Goal: Information Seeking & Learning: Learn about a topic

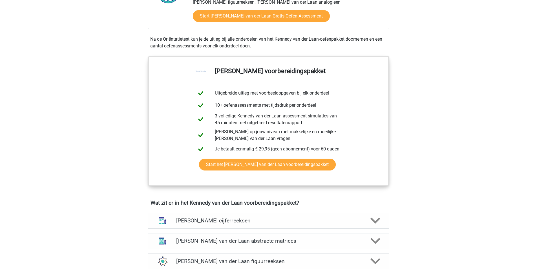
scroll to position [310, 0]
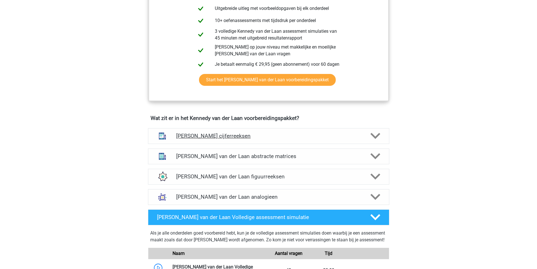
click at [377, 133] on icon at bounding box center [375, 136] width 10 height 10
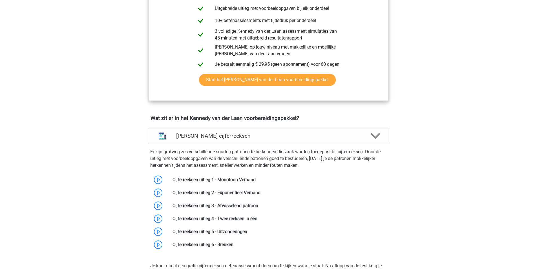
scroll to position [338, 0]
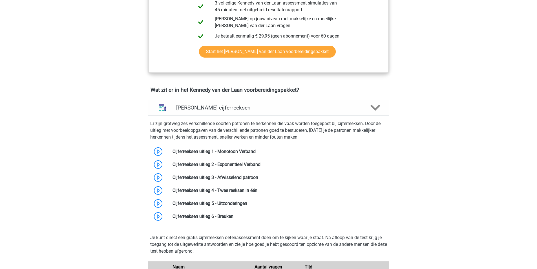
click at [372, 103] on icon at bounding box center [375, 108] width 10 height 10
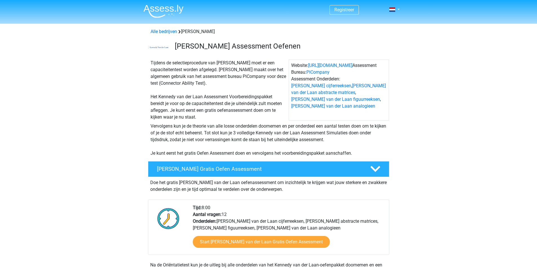
scroll to position [28, 0]
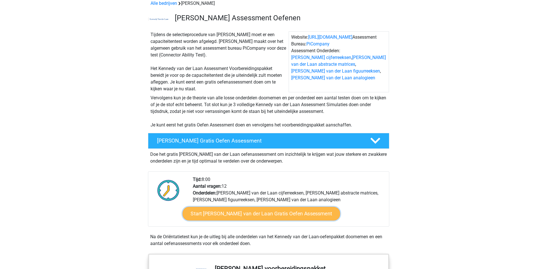
click at [253, 217] on link "Start Kennedy van der Laan Gratis Oefen Assessment" at bounding box center [261, 214] width 158 height 14
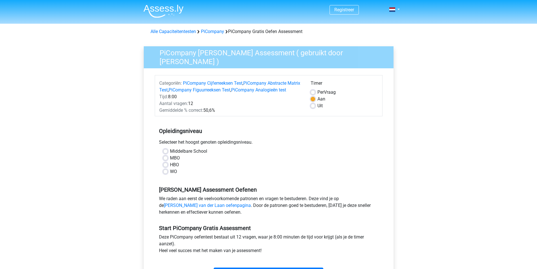
scroll to position [28, 0]
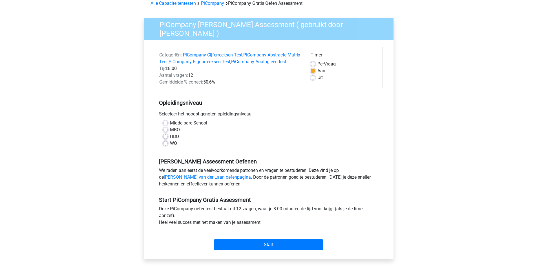
click at [170, 147] on label "WO" at bounding box center [173, 143] width 7 height 7
click at [165, 145] on input "WO" at bounding box center [165, 143] width 5 height 6
radio input "true"
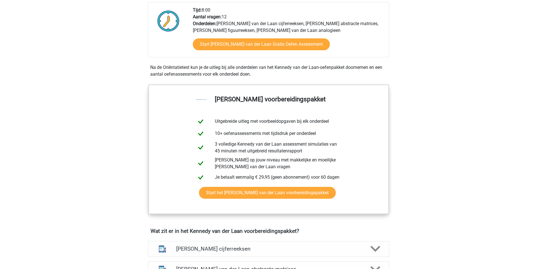
scroll to position [310, 0]
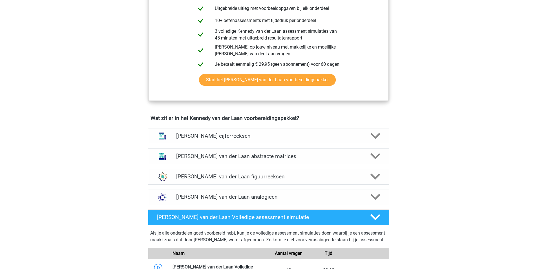
click at [375, 138] on polygon at bounding box center [375, 136] width 10 height 6
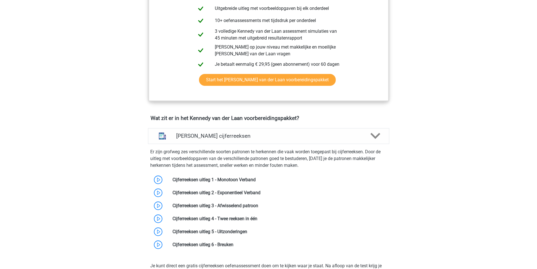
scroll to position [338, 0]
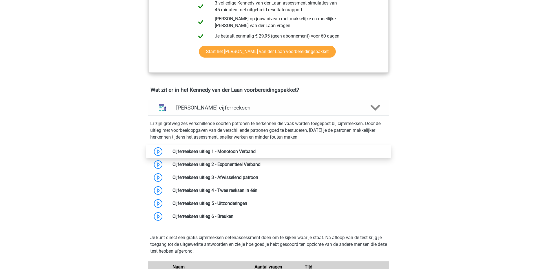
click at [256, 153] on link at bounding box center [256, 151] width 0 height 5
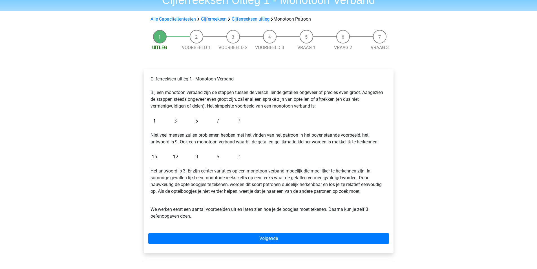
scroll to position [56, 0]
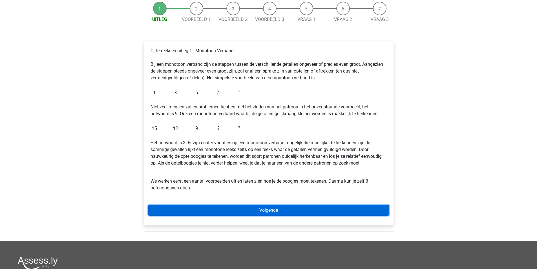
click at [286, 210] on link "Volgende" at bounding box center [268, 210] width 241 height 11
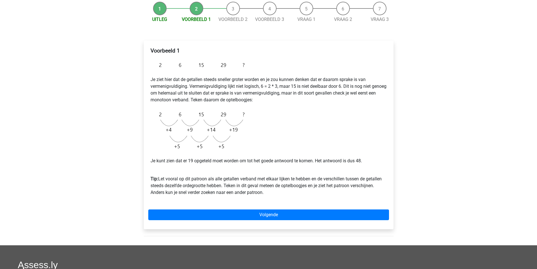
scroll to position [28, 0]
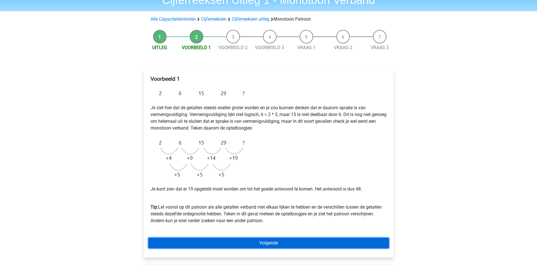
click at [306, 243] on link "Volgende" at bounding box center [268, 242] width 241 height 11
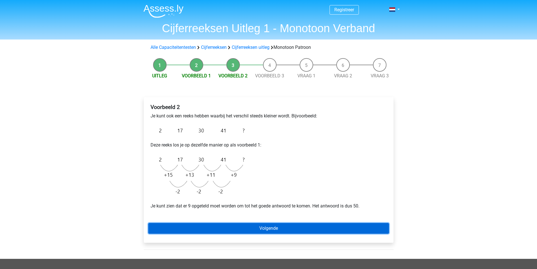
click at [282, 230] on link "Volgende" at bounding box center [268, 228] width 241 height 11
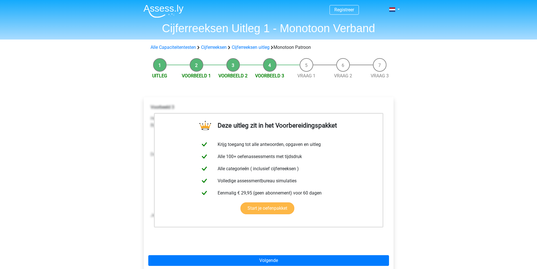
scroll to position [28, 0]
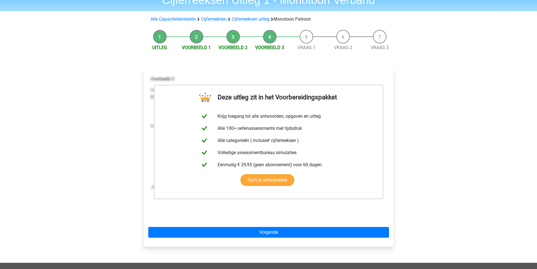
click at [411, 107] on div "Registreer Nederlands English" at bounding box center [268, 191] width 537 height 439
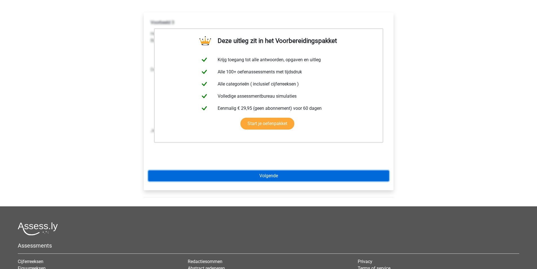
drag, startPoint x: 260, startPoint y: 178, endPoint x: 273, endPoint y: 174, distance: 12.8
click at [261, 177] on link "Volgende" at bounding box center [268, 175] width 241 height 11
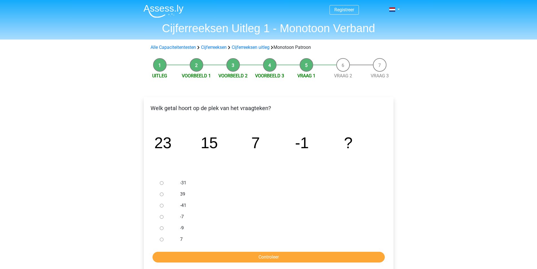
click at [159, 226] on div at bounding box center [167, 227] width 19 height 11
click at [162, 227] on input "-9" at bounding box center [162, 228] width 4 height 4
radio input "true"
click at [227, 257] on input "Controleer" at bounding box center [268, 256] width 232 height 11
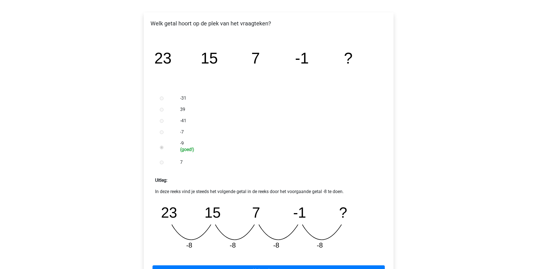
scroll to position [169, 0]
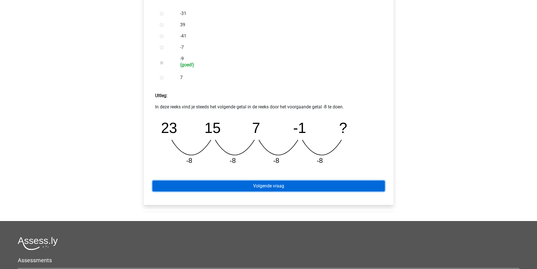
click at [286, 185] on link "Volgende vraag" at bounding box center [268, 185] width 232 height 11
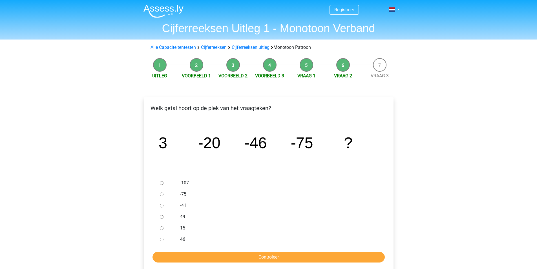
click at [161, 181] on input "-107" at bounding box center [162, 183] width 4 height 4
radio input "true"
click at [262, 255] on input "Controleer" at bounding box center [268, 256] width 232 height 11
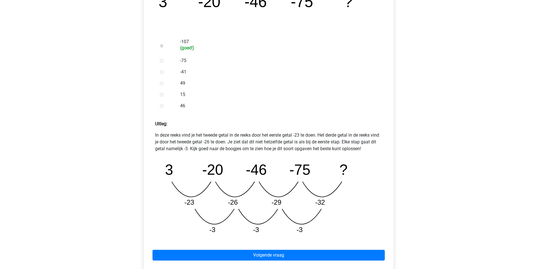
scroll to position [197, 0]
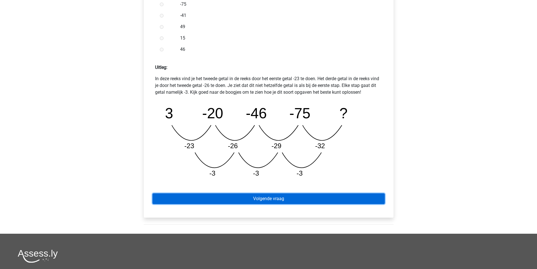
click at [276, 196] on link "Volgende vraag" at bounding box center [268, 198] width 232 height 11
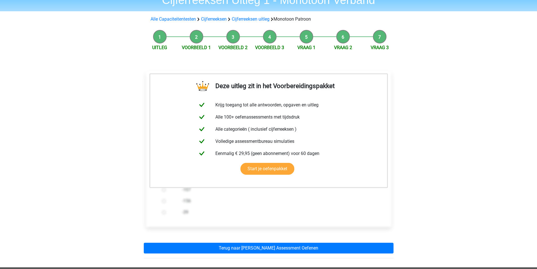
scroll to position [85, 0]
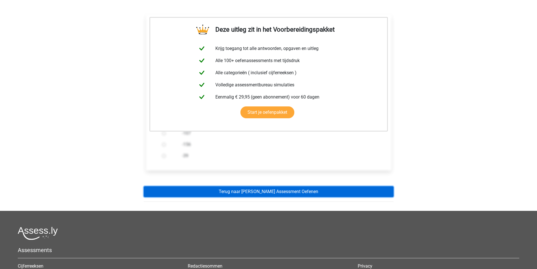
click at [291, 193] on link "Terug naar [PERSON_NAME] Assessment Oefenen" at bounding box center [269, 191] width 250 height 11
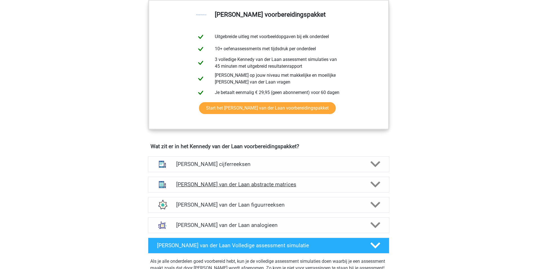
scroll to position [310, 0]
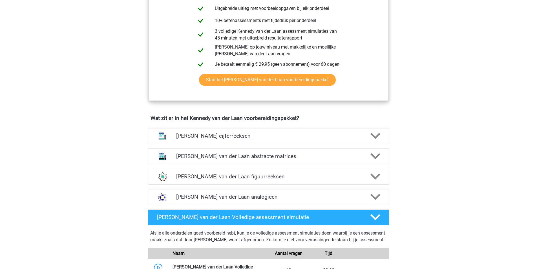
click at [376, 136] on polygon at bounding box center [375, 136] width 10 height 6
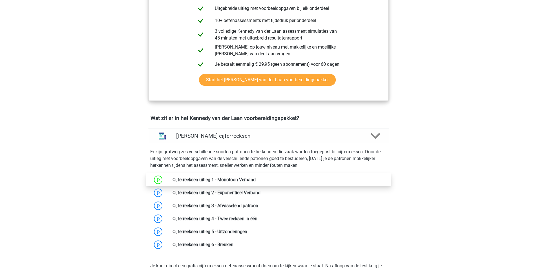
scroll to position [338, 0]
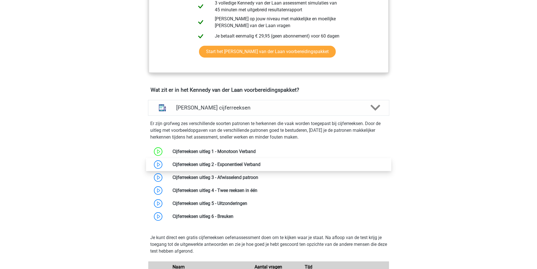
click at [260, 165] on link at bounding box center [260, 164] width 0 height 5
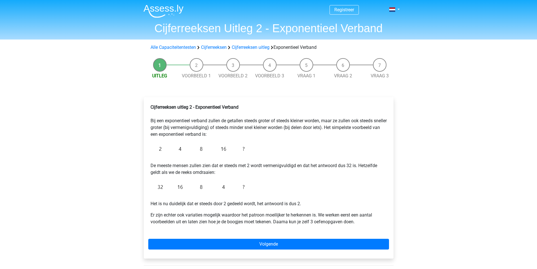
scroll to position [28, 0]
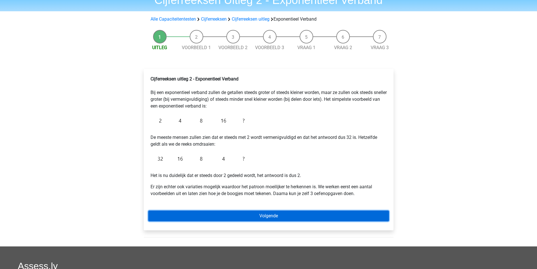
click at [280, 211] on link "Volgende" at bounding box center [268, 215] width 241 height 11
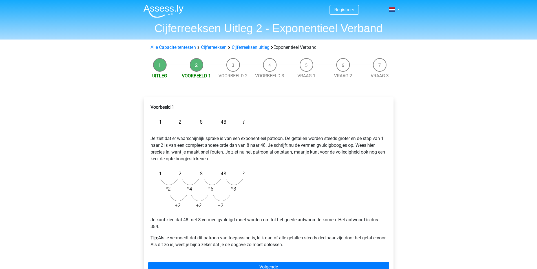
scroll to position [28, 0]
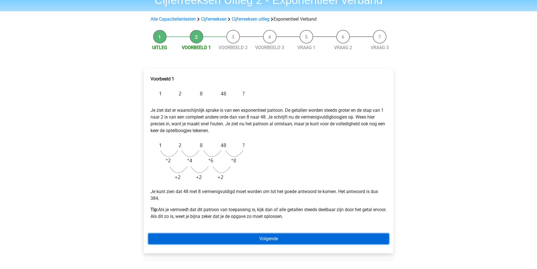
click at [286, 238] on link "Volgende" at bounding box center [268, 238] width 241 height 11
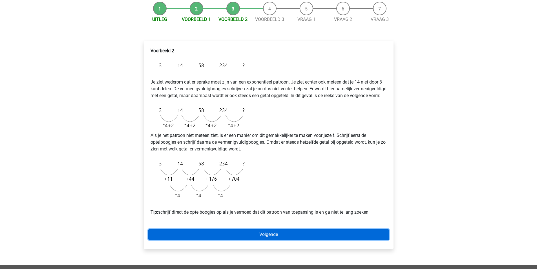
scroll to position [85, 0]
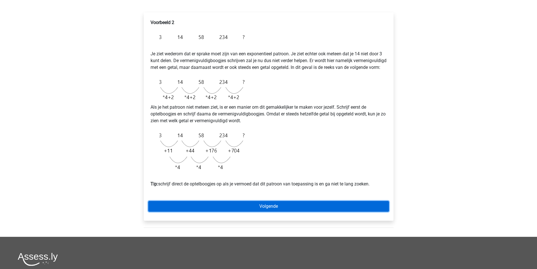
click at [277, 211] on link "Volgende" at bounding box center [268, 206] width 241 height 11
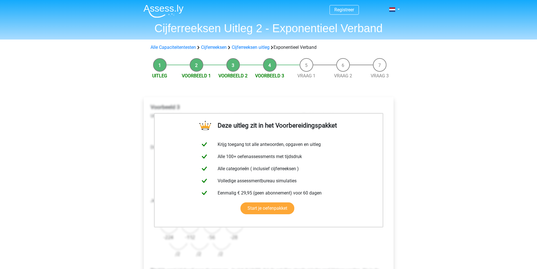
scroll to position [85, 0]
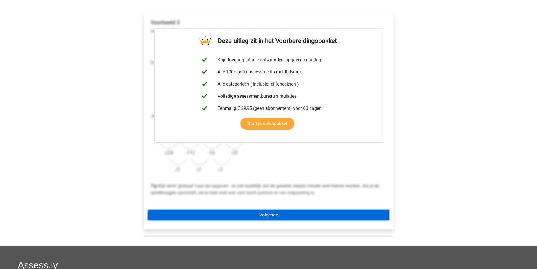
click at [335, 216] on link "Volgende" at bounding box center [268, 214] width 241 height 11
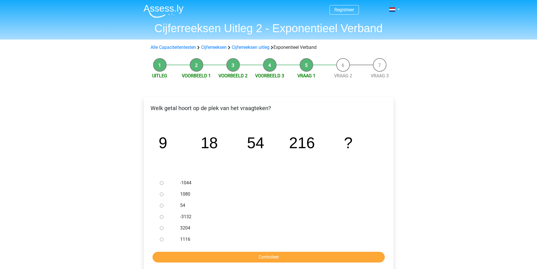
click at [162, 192] on input "1080" at bounding box center [162, 194] width 4 height 4
radio input "true"
click at [253, 253] on input "Controleer" at bounding box center [268, 256] width 232 height 11
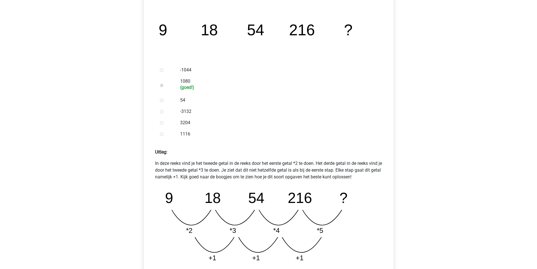
scroll to position [141, 0]
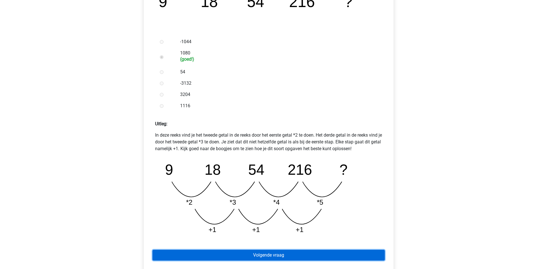
click at [285, 253] on link "Volgende vraag" at bounding box center [268, 254] width 232 height 11
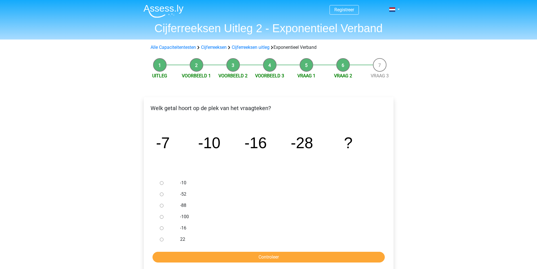
click at [163, 195] on input "-52" at bounding box center [162, 194] width 4 height 4
radio input "true"
click at [255, 256] on input "Controleer" at bounding box center [268, 256] width 232 height 11
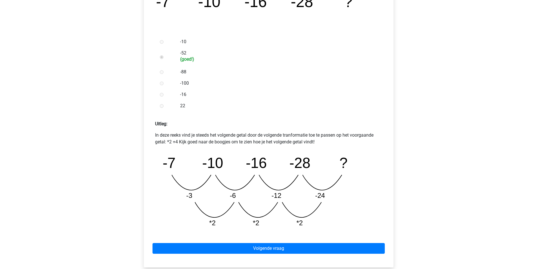
scroll to position [197, 0]
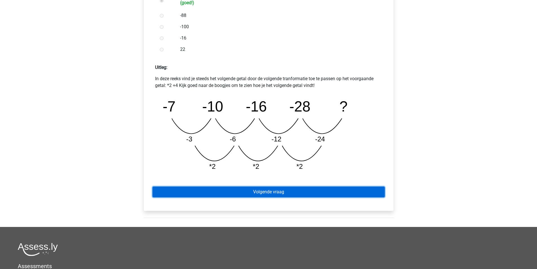
click at [280, 194] on link "Volgende vraag" at bounding box center [268, 191] width 232 height 11
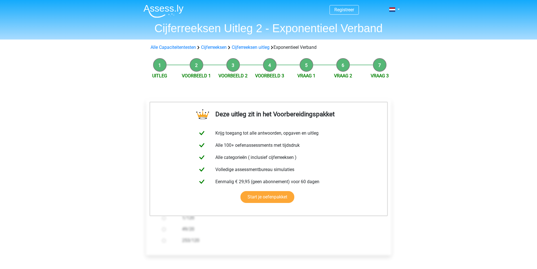
scroll to position [85, 0]
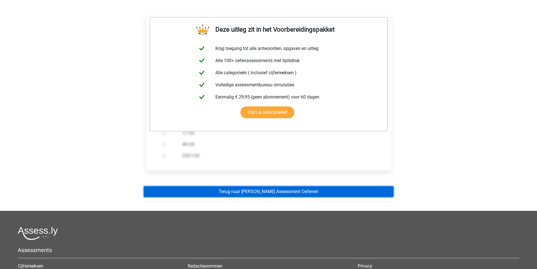
click at [296, 191] on link "Terug naar [PERSON_NAME] Assessment Oefenen" at bounding box center [269, 191] width 250 height 11
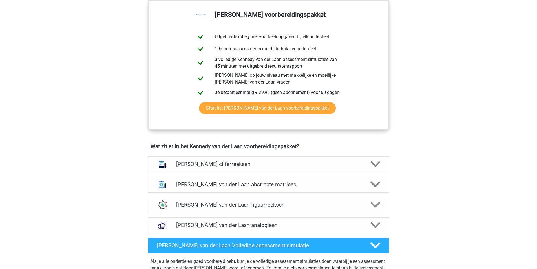
scroll to position [310, 0]
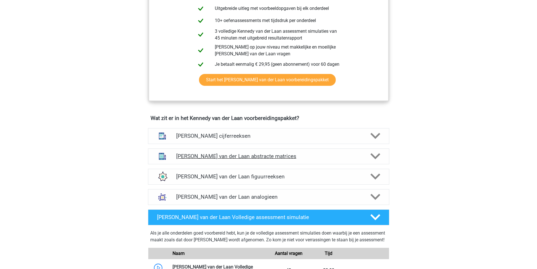
click at [372, 157] on icon at bounding box center [375, 156] width 10 height 10
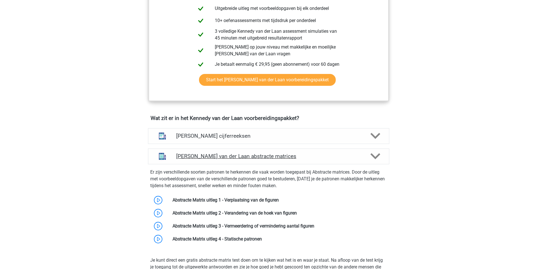
click at [376, 156] on icon at bounding box center [375, 156] width 10 height 10
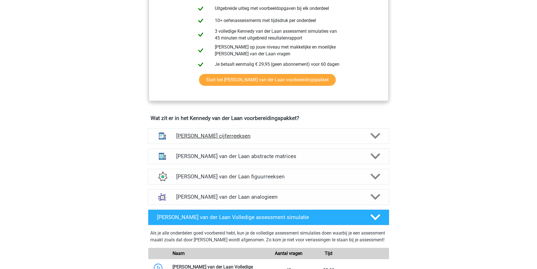
click at [374, 134] on icon at bounding box center [375, 136] width 10 height 10
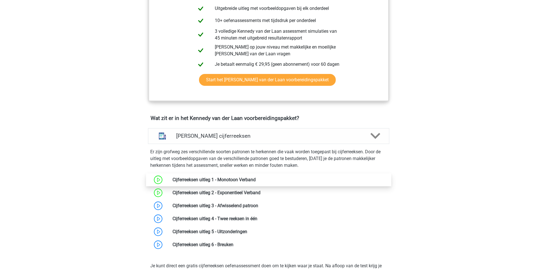
scroll to position [338, 0]
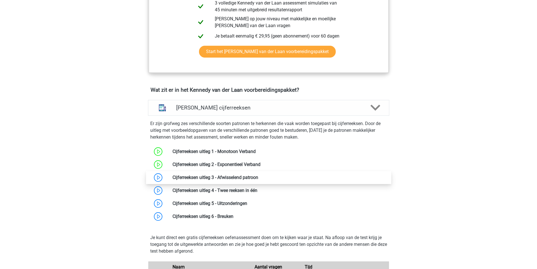
click at [258, 176] on link at bounding box center [258, 176] width 0 height 5
